Goal: Check status: Check status

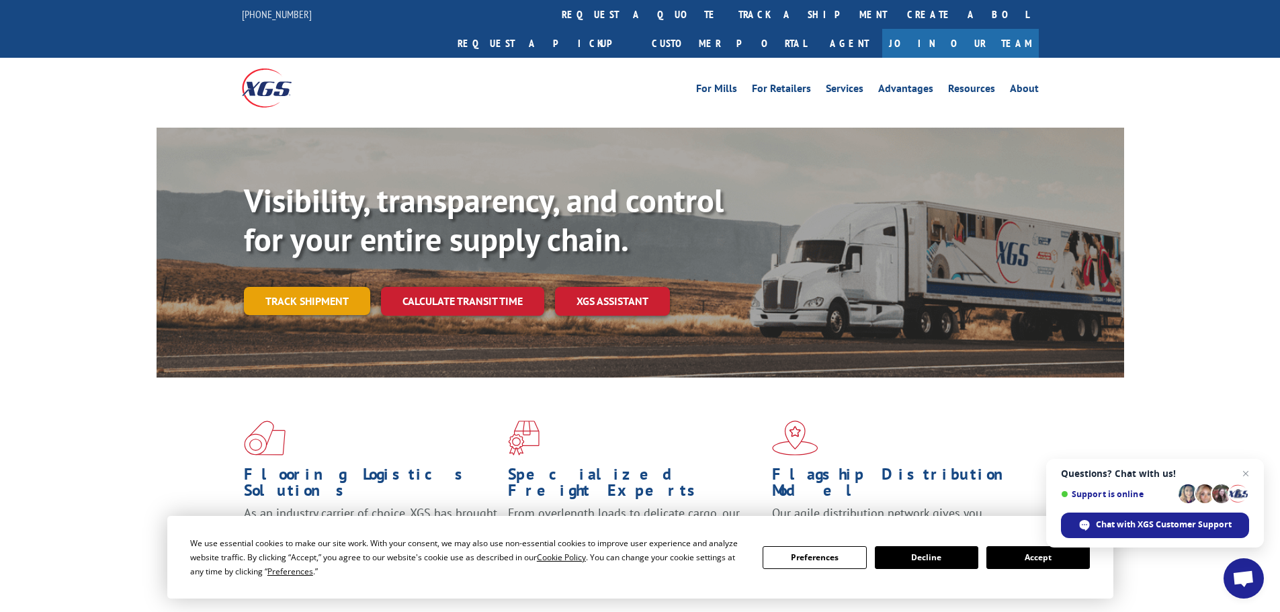
click at [319, 287] on link "Track shipment" at bounding box center [307, 301] width 126 height 28
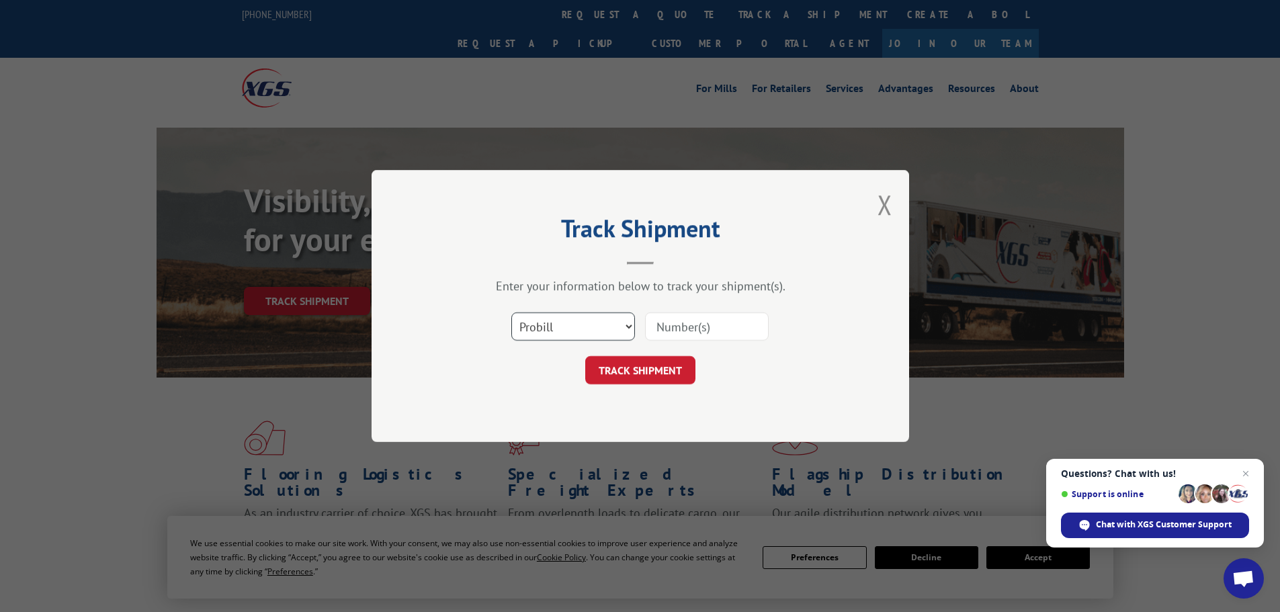
click at [570, 339] on select "Select category... Probill BOL PO" at bounding box center [573, 327] width 124 height 28
select select "po"
click at [511, 313] on select "Select category... Probill BOL PO" at bounding box center [573, 327] width 124 height 28
click at [674, 332] on input at bounding box center [707, 327] width 124 height 28
paste input "01518458"
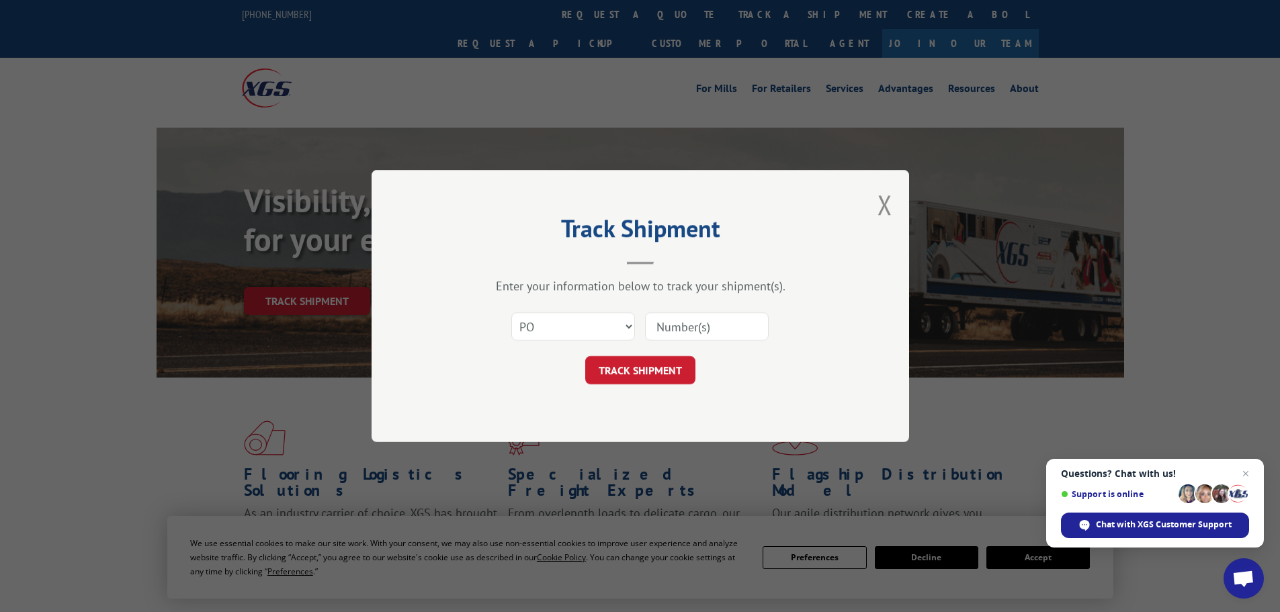
type input "01518458"
click at [642, 364] on button "TRACK SHIPMENT" at bounding box center [640, 370] width 110 height 28
